Goal: Task Accomplishment & Management: Complete application form

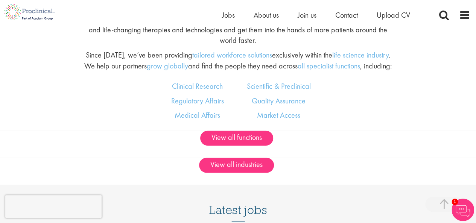
scroll to position [437, 0]
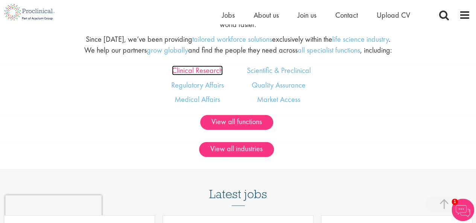
click at [205, 70] on link "Clinical Research" at bounding box center [197, 70] width 51 height 10
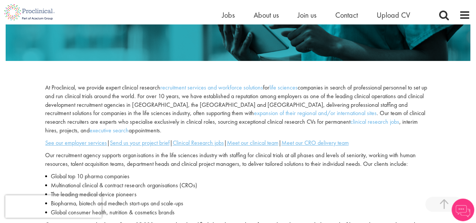
scroll to position [202, 0]
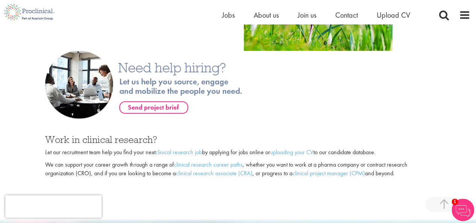
scroll to position [500, 0]
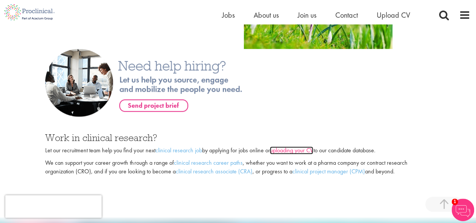
click at [302, 146] on link "uploading your CV" at bounding box center [291, 150] width 43 height 8
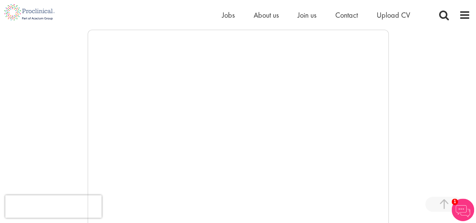
scroll to position [126, 0]
drag, startPoint x: 481, startPoint y: 43, endPoint x: 475, endPoint y: 68, distance: 25.2
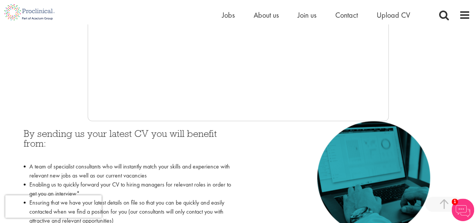
scroll to position [255, 0]
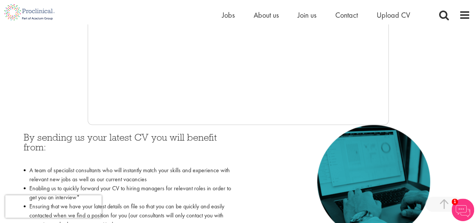
click at [462, 216] on img at bounding box center [462, 210] width 23 height 23
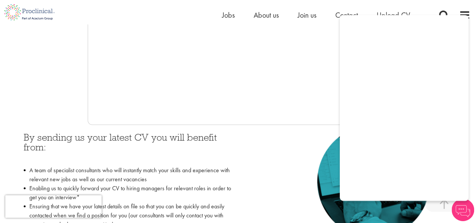
click at [462, 216] on img at bounding box center [462, 210] width 23 height 23
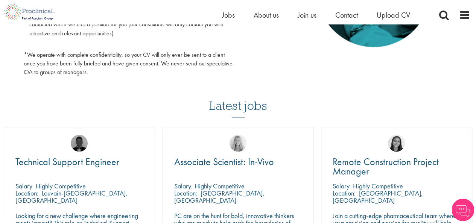
scroll to position [449, 0]
